Goal: Navigation & Orientation: Find specific page/section

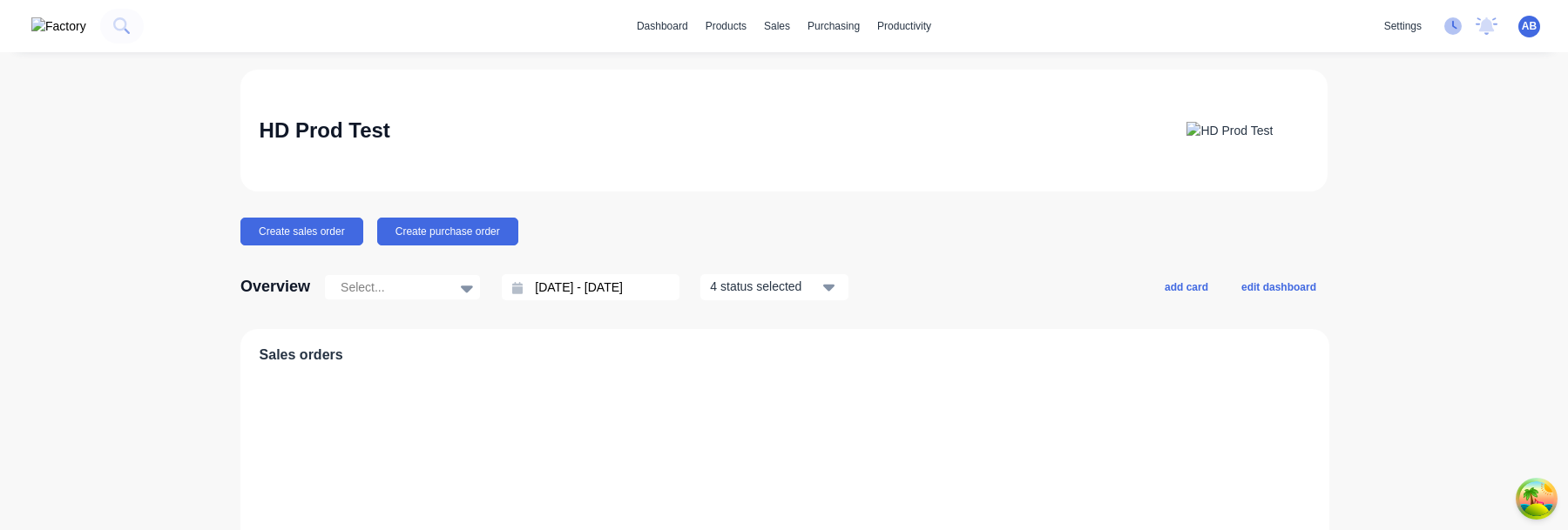
click at [1450, 28] on icon at bounding box center [1453, 26] width 17 height 17
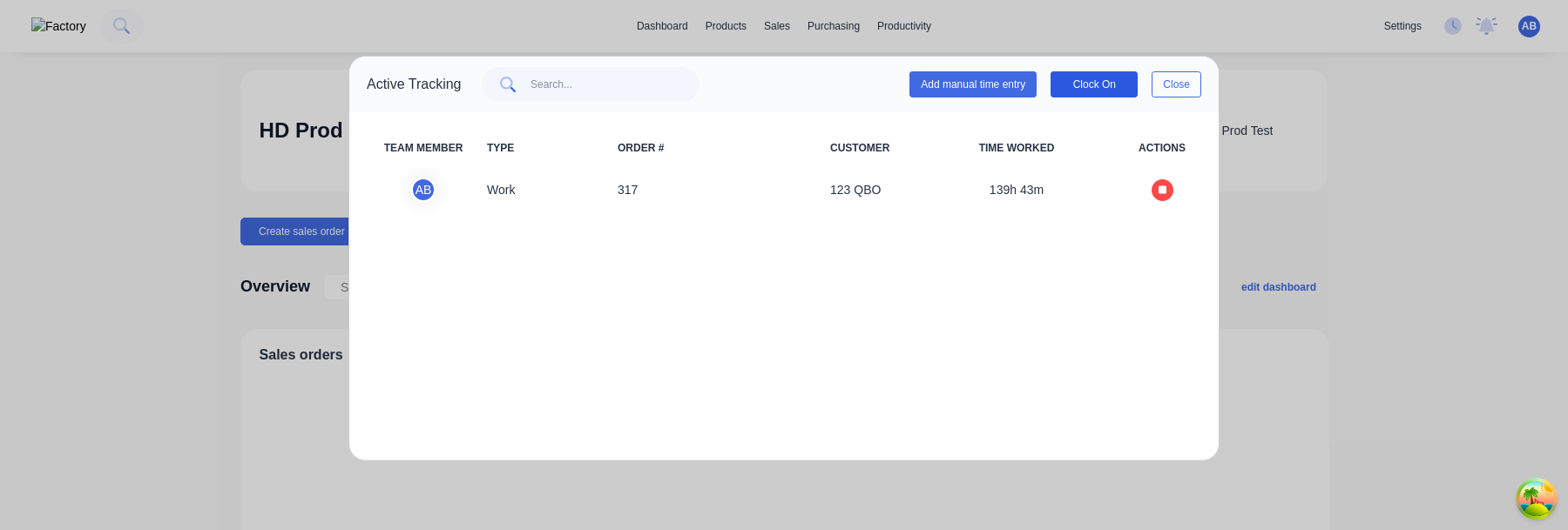
click at [1099, 77] on button "Clock On" at bounding box center [1095, 85] width 87 height 26
